Goal: Task Accomplishment & Management: Complete application form

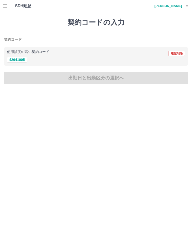
click at [18, 37] on input "契約コード" at bounding box center [92, 40] width 177 height 6
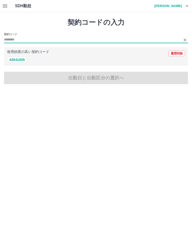
click at [25, 53] on p "使用頻度の高い契約コード" at bounding box center [28, 52] width 42 height 4
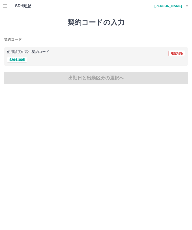
click at [24, 61] on button "42641005" at bounding box center [17, 60] width 20 height 6
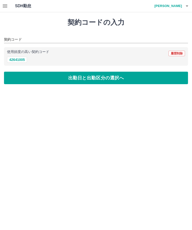
type input "********"
click at [101, 82] on button "出勤日と出勤区分の選択へ" at bounding box center [96, 78] width 184 height 13
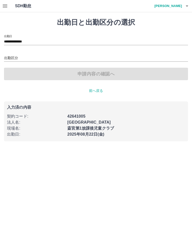
click at [102, 75] on div "申請内容の確認へ" at bounding box center [96, 74] width 184 height 13
click at [13, 56] on input "出勤区分" at bounding box center [96, 58] width 184 height 6
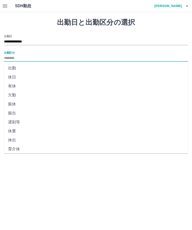
click at [13, 67] on li "出勤" at bounding box center [96, 68] width 184 height 9
type input "**"
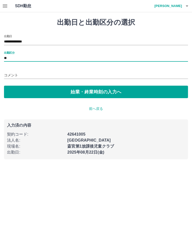
click at [111, 94] on button "始業・終業時刻の入力へ" at bounding box center [96, 92] width 184 height 13
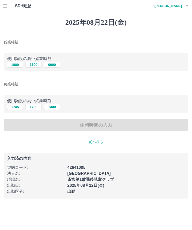
click at [35, 65] on button "1100" at bounding box center [34, 65] width 16 height 6
click at [35, 64] on button "1100" at bounding box center [34, 65] width 16 height 6
click at [35, 65] on button "1100" at bounding box center [34, 65] width 16 height 6
click at [18, 64] on button "1000" at bounding box center [15, 65] width 16 height 6
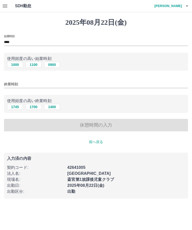
click at [33, 66] on button "1100" at bounding box center [34, 65] width 16 height 6
click at [49, 59] on p "使用頻度の高い始業時刻" at bounding box center [96, 59] width 178 height 6
click at [39, 68] on button "1100" at bounding box center [34, 65] width 16 height 6
click at [48, 59] on p "使用頻度の高い始業時刻" at bounding box center [96, 59] width 178 height 6
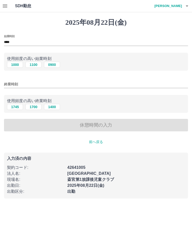
click at [42, 59] on p "使用頻度の高い始業時刻" at bounding box center [96, 59] width 178 height 6
click at [35, 67] on button "1100" at bounding box center [34, 65] width 16 height 6
click at [36, 64] on button "1100" at bounding box center [34, 65] width 16 height 6
click at [48, 58] on p "使用頻度の高い始業時刻" at bounding box center [96, 59] width 178 height 6
click at [16, 57] on p "使用頻度の高い始業時刻" at bounding box center [96, 59] width 178 height 6
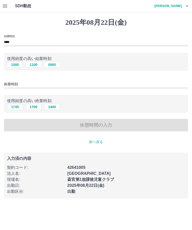
click at [41, 55] on div "使用頻度の高い始業時刻 1000 1100 0900" at bounding box center [96, 62] width 184 height 18
click at [20, 41] on input "****" at bounding box center [96, 42] width 184 height 7
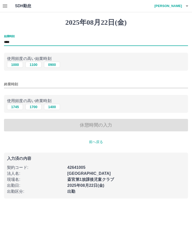
type input "****"
click at [19, 82] on input "終業時刻" at bounding box center [96, 84] width 184 height 7
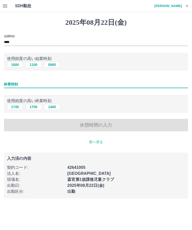
click at [36, 108] on button "1700" at bounding box center [34, 107] width 16 height 6
type input "****"
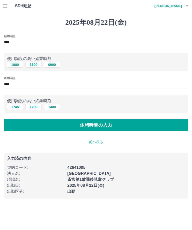
click at [107, 125] on button "休憩時間の入力" at bounding box center [96, 125] width 184 height 13
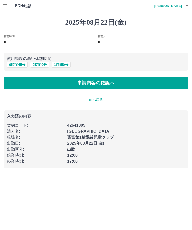
click at [107, 85] on button "申請内容の確認へ" at bounding box center [96, 83] width 184 height 13
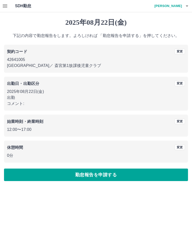
click at [103, 174] on button "勤怠報告を申請する" at bounding box center [96, 175] width 184 height 13
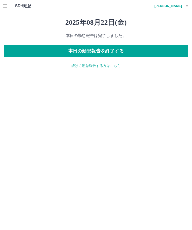
click at [124, 52] on button "本日の勤怠報告を終了する" at bounding box center [96, 51] width 184 height 13
